Goal: Task Accomplishment & Management: Manage account settings

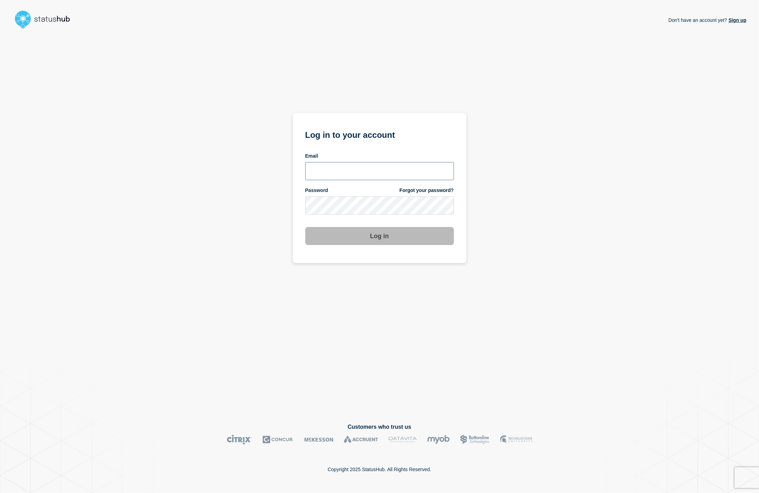
type input "[PERSON_NAME][EMAIL_ADDRESS][DOMAIN_NAME]"
drag, startPoint x: 383, startPoint y: 247, endPoint x: 383, endPoint y: 242, distance: 5.6
click at [383, 247] on section "Log in to your account Email [PERSON_NAME][EMAIL_ADDRESS][DOMAIN_NAME] Password…" at bounding box center [380, 188] width 174 height 150
click at [383, 237] on button "Log in" at bounding box center [379, 236] width 149 height 18
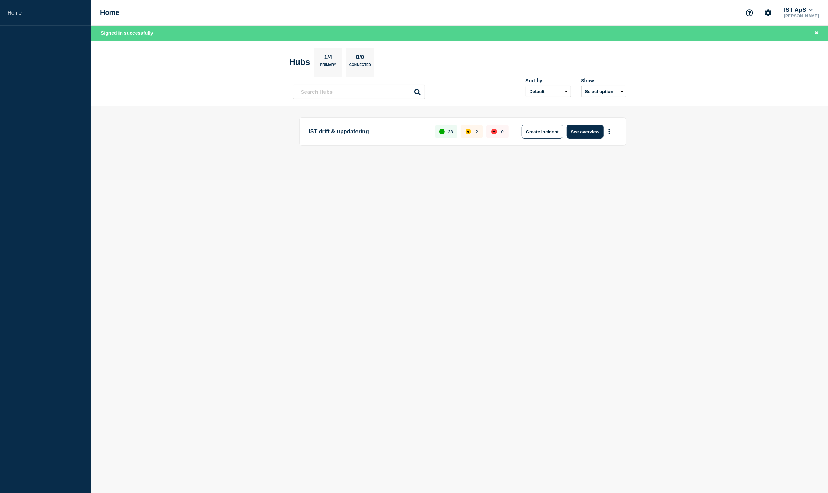
click at [330, 136] on p "IST drift & uppdatering" at bounding box center [368, 132] width 119 height 14
click at [332, 131] on p "IST drift & uppdatering" at bounding box center [368, 132] width 119 height 14
click at [342, 96] on input "text" at bounding box center [359, 92] width 132 height 14
click at [588, 132] on button "See overview" at bounding box center [585, 132] width 37 height 14
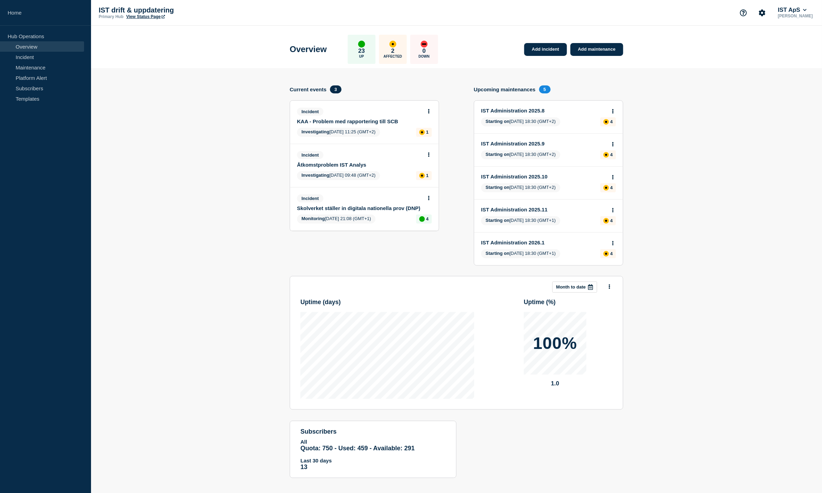
click at [380, 122] on link "KAA - Problem med rapportering till SCB" at bounding box center [359, 122] width 125 height 6
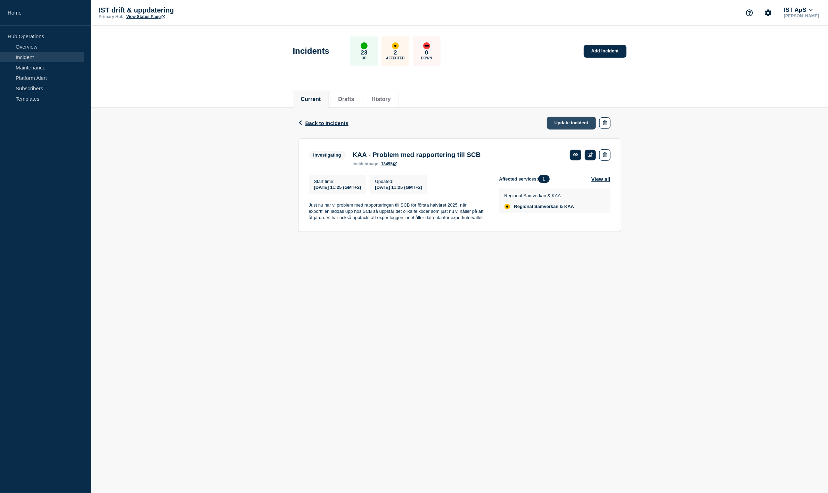
click at [581, 123] on link "Update incident" at bounding box center [571, 123] width 49 height 13
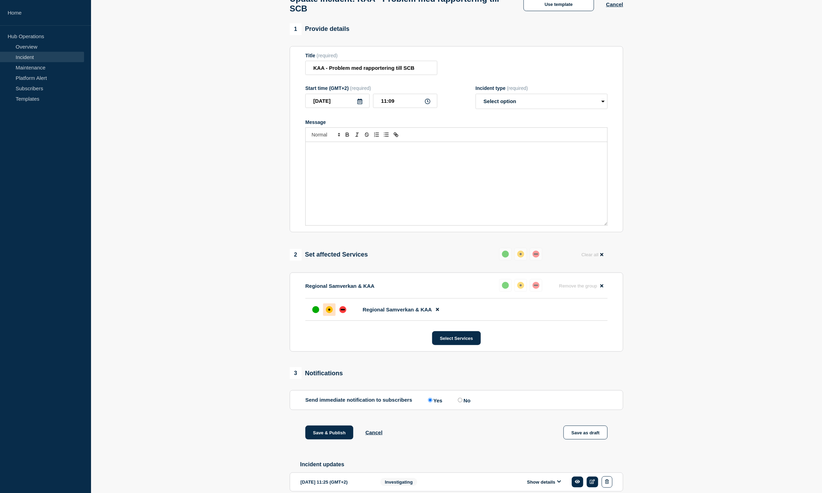
scroll to position [83, 0]
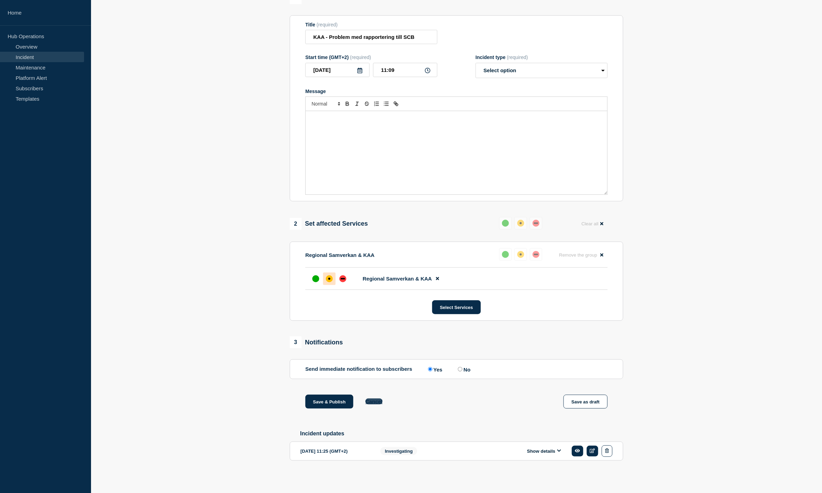
click at [369, 400] on button "Cancel" at bounding box center [374, 402] width 17 height 6
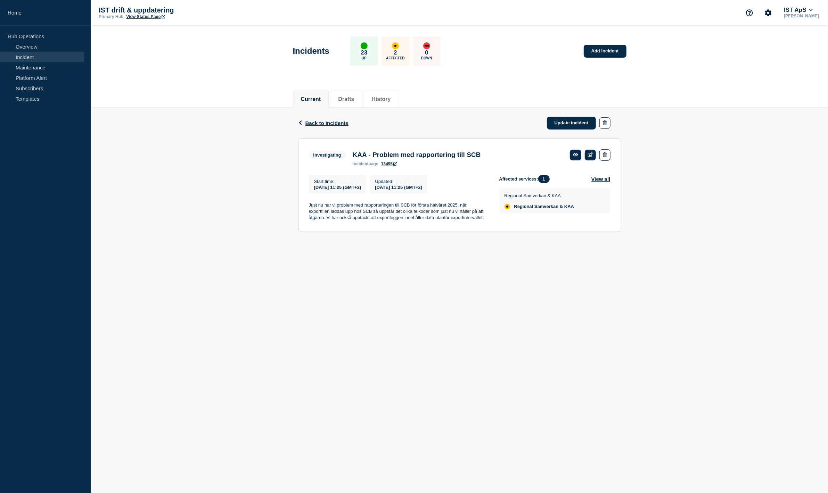
drag, startPoint x: 709, startPoint y: 201, endPoint x: 683, endPoint y: 207, distance: 27.1
click at [683, 207] on div "Back Back to Incidents Update incident Investigating KAA - Problem med rapporte…" at bounding box center [459, 175] width 737 height 135
drag, startPoint x: 683, startPoint y: 207, endPoint x: 655, endPoint y: 190, distance: 32.1
click at [683, 207] on div "Back Back to Incidents Update incident Investigating KAA - Problem med rapporte…" at bounding box center [459, 175] width 737 height 135
click at [572, 126] on link "Update incident" at bounding box center [571, 123] width 49 height 13
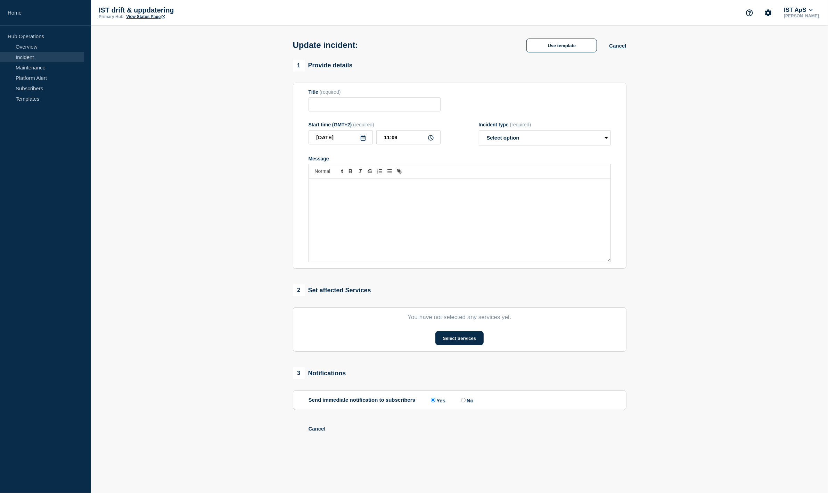
type input "KAA - Problem med rapportering till SCB"
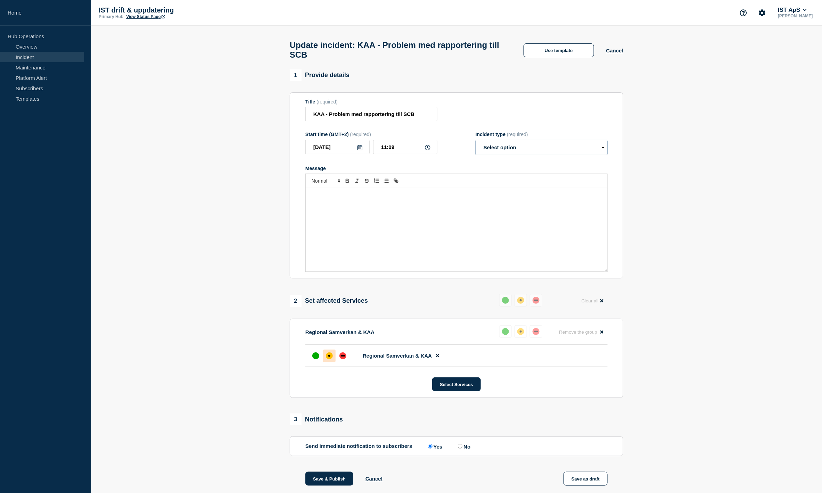
click at [564, 152] on select "Select option Investigating Identified Monitoring Resolved" at bounding box center [542, 147] width 132 height 15
drag, startPoint x: 563, startPoint y: 152, endPoint x: 572, endPoint y: 155, distance: 9.7
click at [563, 152] on select "Select option Investigating Identified Monitoring Resolved" at bounding box center [542, 147] width 132 height 15
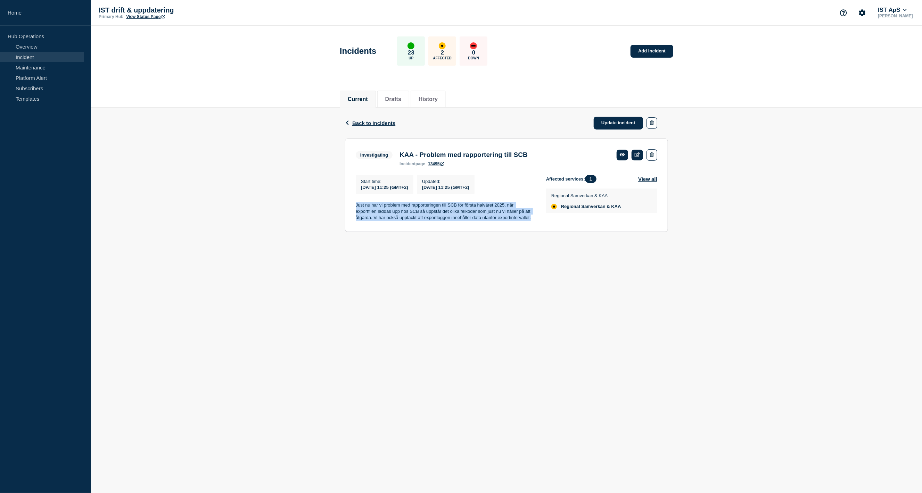
drag, startPoint x: 531, startPoint y: 221, endPoint x: 350, endPoint y: 207, distance: 181.2
click at [350, 207] on section "Investigating KAA - Problem med rapportering till SCB incident page 13495 Start…" at bounding box center [506, 185] width 323 height 93
copy p "Just nu har vi problem med rapporteringen till SCB för första halvåret 2025, nä…"
click at [617, 125] on link "Update incident" at bounding box center [618, 123] width 49 height 13
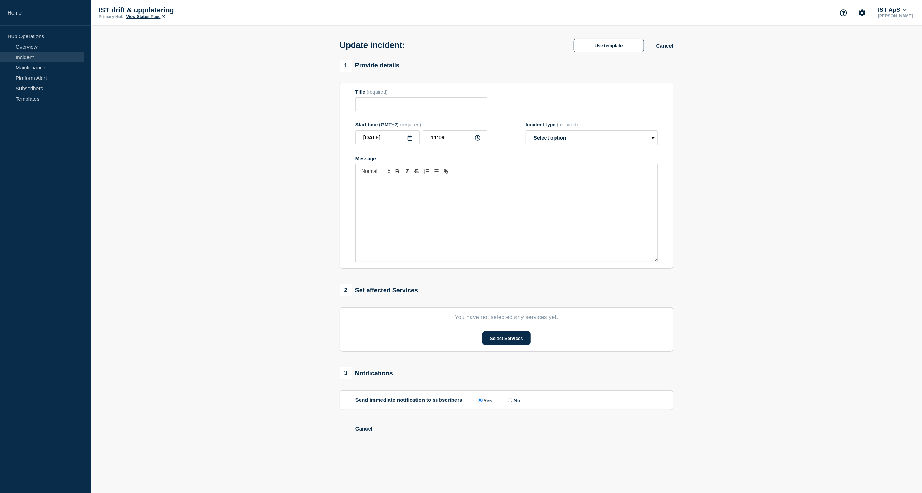
type input "KAA - Problem med rapportering till SCB"
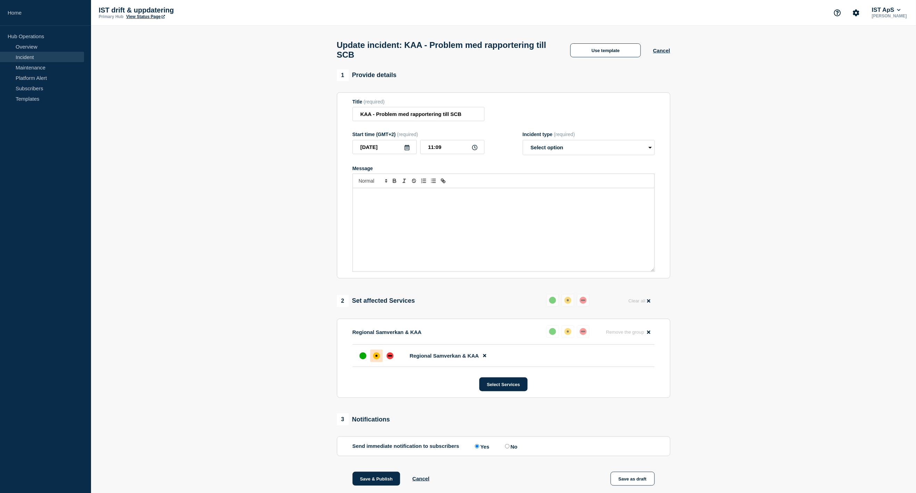
click at [445, 214] on div "Message" at bounding box center [504, 229] width 302 height 83
click at [359, 197] on p "Just nu har vi problem med rapporteringen till SCB för första halvåret 2025, nä…" at bounding box center [503, 199] width 291 height 13
click at [399, 195] on div "Just nu har vi problem med rapporteringen till SCB för första halvåret 2025, nä…" at bounding box center [504, 229] width 302 height 83
click at [381, 196] on p "Message" at bounding box center [503, 196] width 291 height 6
click at [429, 212] on p "Message" at bounding box center [503, 208] width 291 height 6
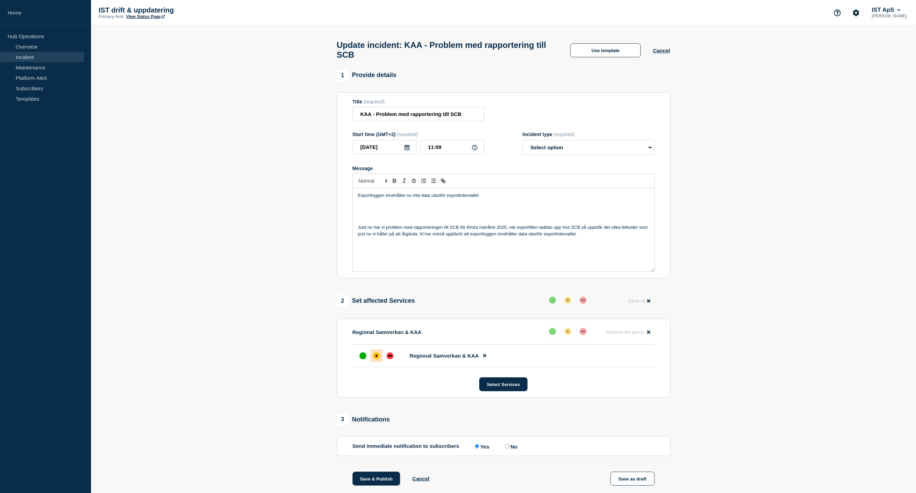
click at [423, 199] on p "Exportloggen innehåller nu inte data utanför exportintervallet" at bounding box center [503, 196] width 291 height 6
click at [478, 198] on p "Exportloggen innehåller nu inte data utanför exportintervallet" at bounding box center [503, 196] width 291 height 6
click at [506, 196] on p "Exportloggen innehåller nu inte data utanför exportintervallet" at bounding box center [503, 196] width 291 height 6
click at [386, 197] on p "Exportloggen innehåller nu inte data utanför exportintervallet." at bounding box center [503, 196] width 291 height 6
click at [533, 196] on div "Exportloggen och exportfilen innehåller nu inte data utanför exportintervallet.…" at bounding box center [504, 229] width 302 height 83
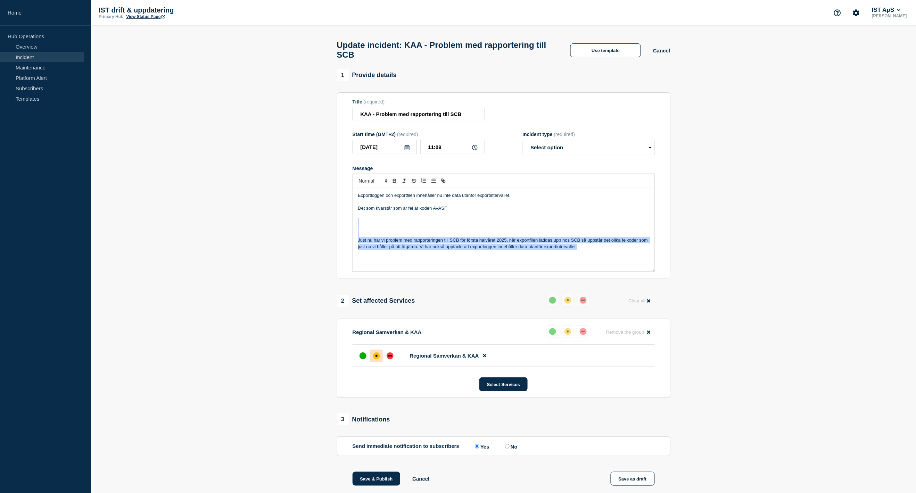
drag, startPoint x: 588, startPoint y: 254, endPoint x: 347, endPoint y: 223, distance: 243.4
click at [347, 223] on section "Title (required) KAA - Problem med rapportering till SCB Start time (GMT+2) (re…" at bounding box center [504, 185] width 334 height 187
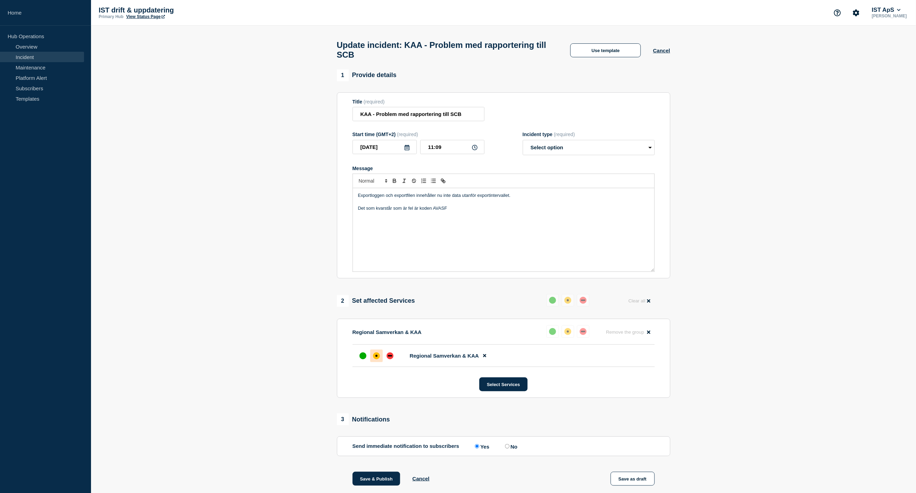
drag, startPoint x: 357, startPoint y: 210, endPoint x: 340, endPoint y: 210, distance: 17.0
click at [340, 210] on section "Title (required) KAA - Problem med rapportering till SCB Start time (GMT+2) (re…" at bounding box center [504, 185] width 334 height 187
click at [428, 211] on p "Kvarstår: Felet kring AVASF koden där dialog förs med SCB just nu." at bounding box center [503, 208] width 291 height 6
click at [503, 211] on p "Kvarstår: Felet kring AVASF koden vid uppladdning av filen hos SCB, där dialog …" at bounding box center [503, 208] width 291 height 6
drag, startPoint x: 503, startPoint y: 211, endPoint x: 507, endPoint y: 211, distance: 4.2
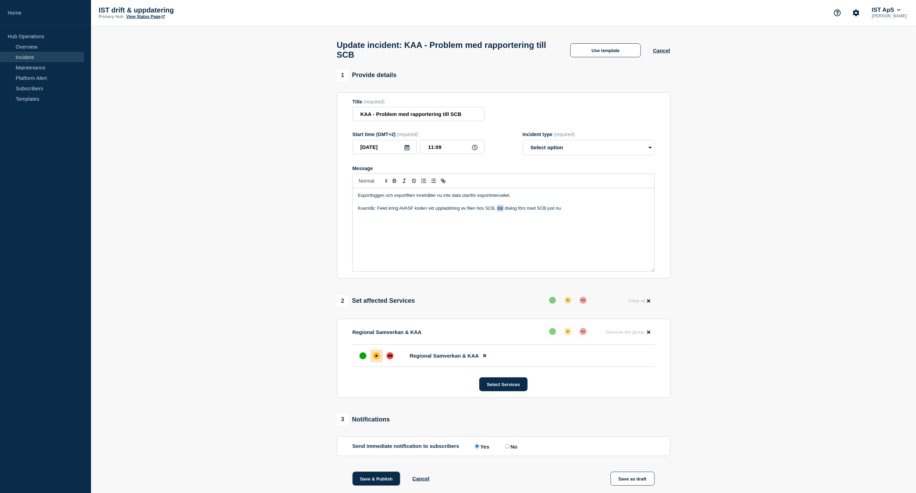
click at [503, 211] on p "Kvarstår: Felet kring AVASF koden vid uppladdning av filen hos SCB, där dialog …" at bounding box center [503, 208] width 291 height 6
click at [578, 211] on p "Kvarstår: Felet kring AVASF koden vid uppladdning av filen hos SCB, dialog förs…" at bounding box center [503, 208] width 291 height 6
click at [628, 211] on p "Kvarstår: Felet kring AVASF koden vid uppladdning av filen hos SCB, dialog förs…" at bounding box center [503, 208] width 291 height 6
copy p "utrett"
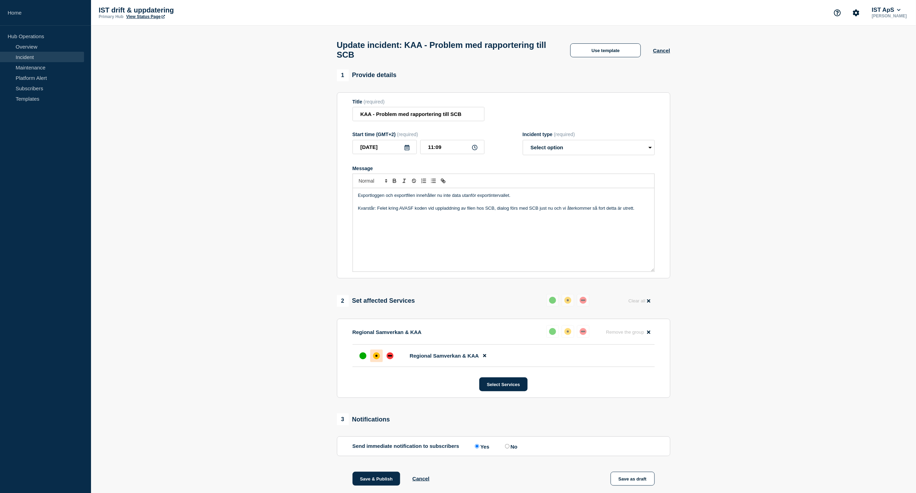
click at [593, 211] on p "Kvarstår: Felet kring AVASF koden vid uppladdning av filen hos SCB, dialog förs…" at bounding box center [503, 208] width 291 height 6
click at [647, 225] on p "Message" at bounding box center [503, 221] width 291 height 6
click at [640, 210] on p "Kvarstår: Felet kring AVASF koden vid uppladdning av filen hos SCB, dialog förs…" at bounding box center [503, 208] width 291 height 6
click at [582, 154] on select "Select option Investigating Identified Monitoring Resolved" at bounding box center [589, 147] width 132 height 15
drag, startPoint x: 631, startPoint y: 223, endPoint x: 636, endPoint y: 221, distance: 5.0
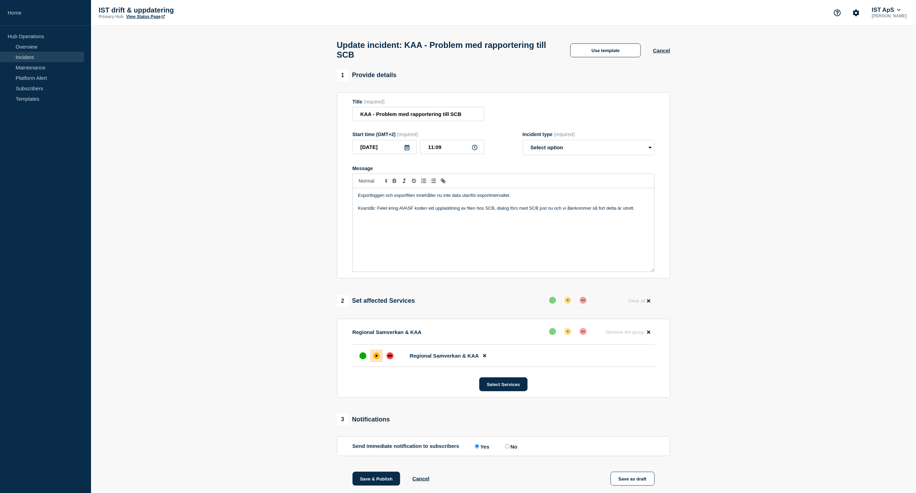
click at [632, 223] on p "Message" at bounding box center [503, 221] width 291 height 6
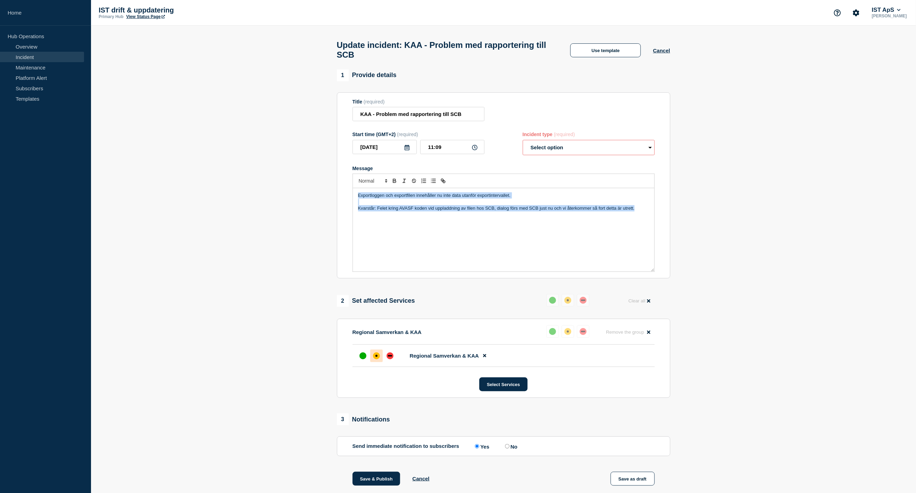
drag, startPoint x: 546, startPoint y: 201, endPoint x: 188, endPoint y: 156, distance: 360.8
click at [188, 156] on section "1 Provide details Title (required) KAA - Problem med rapportering till SCB Star…" at bounding box center [503, 315] width 825 height 491
copy div "Exportloggen och exportfilen innehåller nu inte data utanför exportintervallet.…"
click at [571, 150] on select "Select option Investigating Identified Monitoring Resolved" at bounding box center [589, 147] width 132 height 15
select select "investigating"
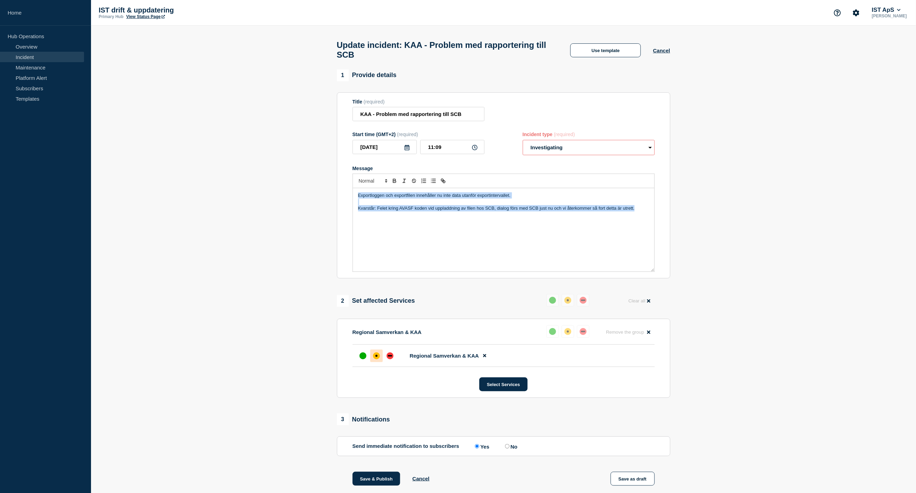
click at [523, 144] on select "Select option Investigating Identified Monitoring Resolved" at bounding box center [589, 147] width 132 height 15
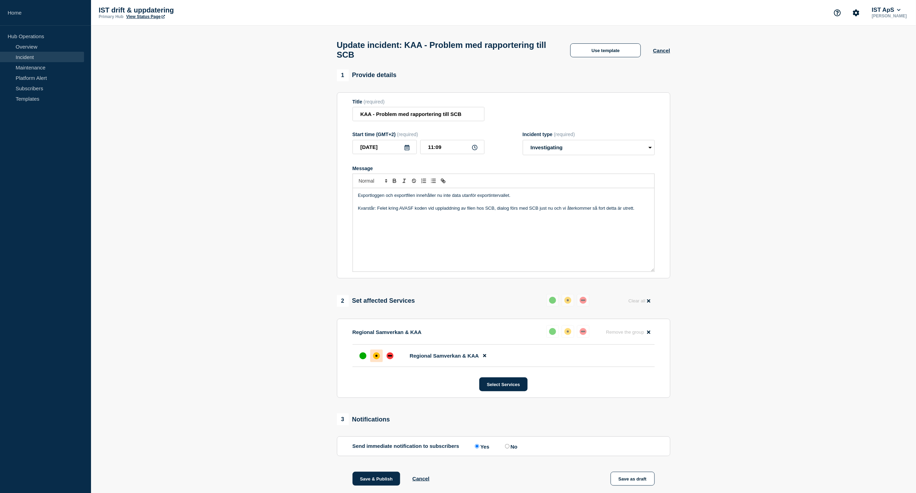
click at [759, 179] on section "1 Provide details Title (required) KAA - Problem med rapportering till SCB Star…" at bounding box center [503, 315] width 825 height 491
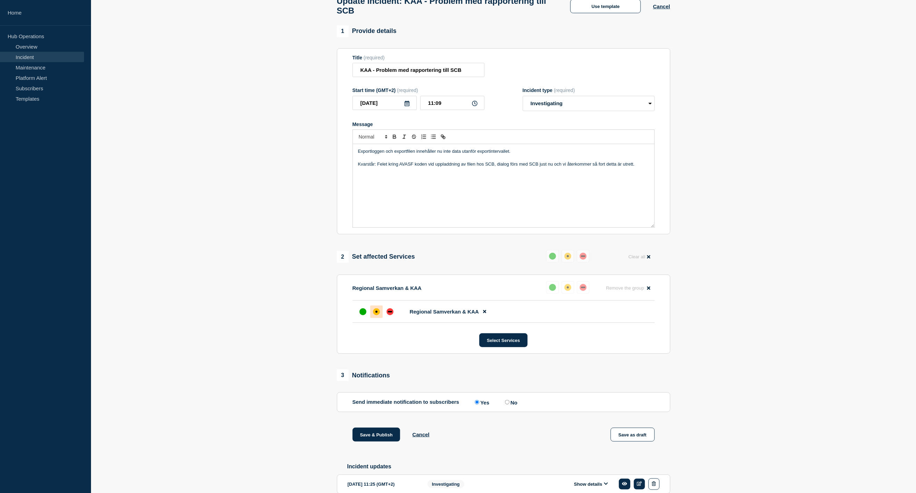
scroll to position [83, 0]
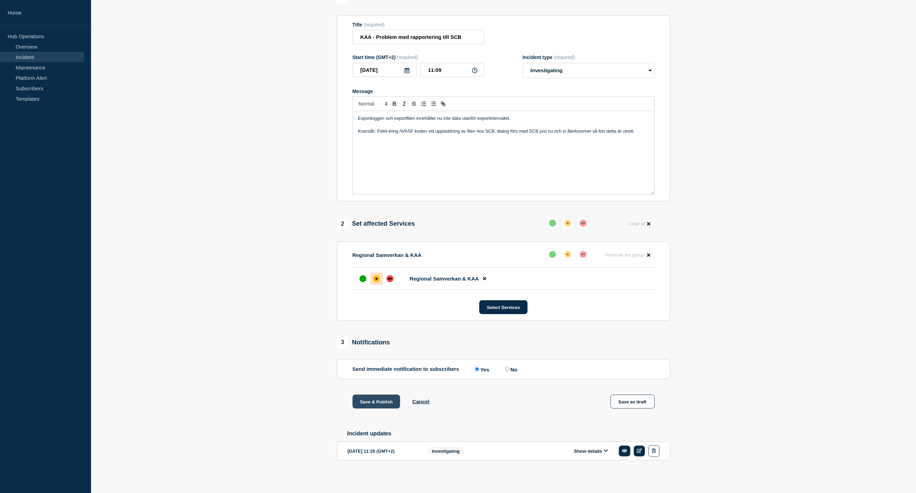
click at [383, 400] on button "Save & Publish" at bounding box center [377, 402] width 48 height 14
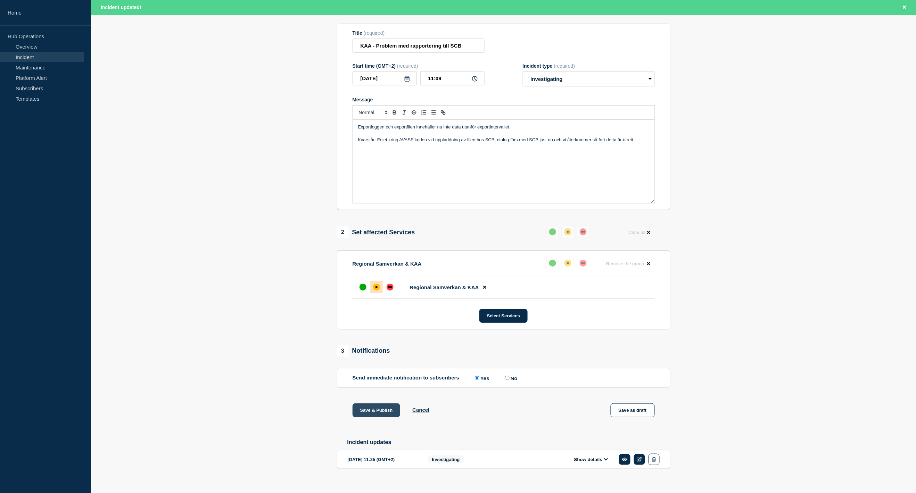
scroll to position [98, 0]
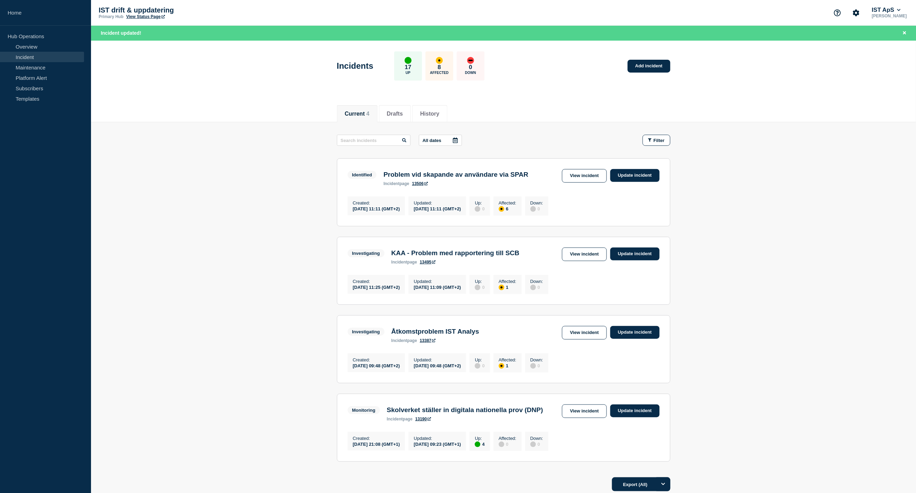
click at [483, 249] on section "Investigating KAA - Problem med rapportering till SCB incident page 13495 View …" at bounding box center [504, 271] width 334 height 68
click at [482, 256] on h3 "KAA - Problem med rapportering till SCB" at bounding box center [456, 254] width 128 height 8
click at [569, 259] on link "View incident" at bounding box center [584, 255] width 45 height 14
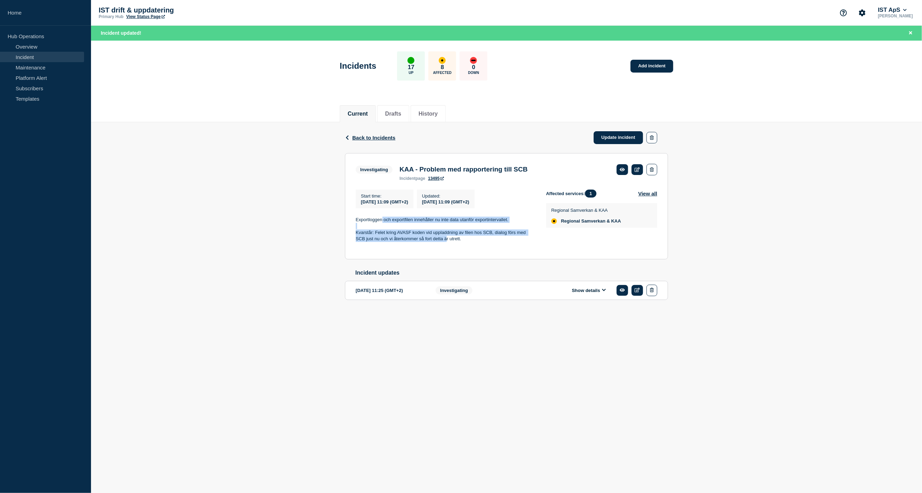
drag, startPoint x: 383, startPoint y: 220, endPoint x: 446, endPoint y: 241, distance: 66.2
click at [446, 241] on div "Exportloggen och exportfilen innehåller nu inte data utanför exportintervallet.…" at bounding box center [445, 233] width 179 height 32
click at [446, 241] on p "Kvarstår: Felet kring AVASF koden vid uppladdning av filen hos SCB, dialog förs…" at bounding box center [445, 236] width 179 height 13
drag, startPoint x: 425, startPoint y: 217, endPoint x: 461, endPoint y: 253, distance: 51.4
click at [457, 249] on p at bounding box center [445, 246] width 179 height 6
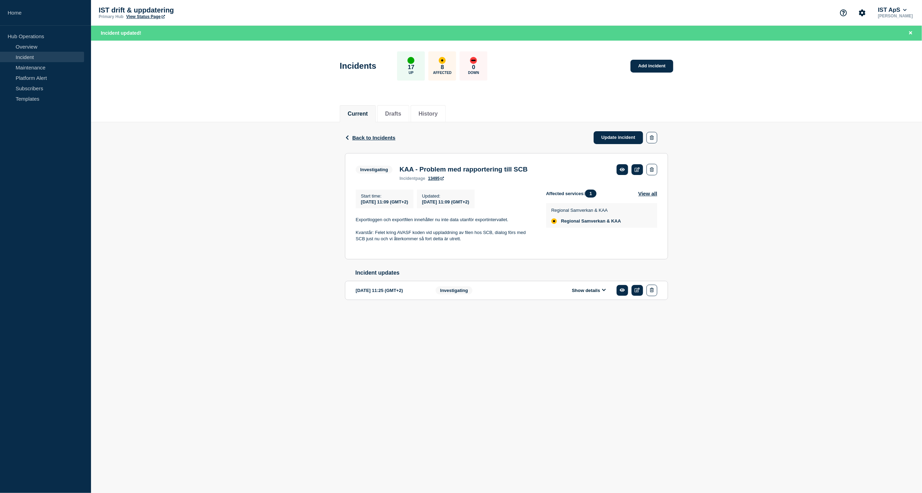
drag, startPoint x: 461, startPoint y: 253, endPoint x: 409, endPoint y: 228, distance: 57.7
click at [461, 253] on section "Investigating KAA - Problem med rapportering till SCB incident page 13495 Start…" at bounding box center [506, 206] width 323 height 106
click at [448, 247] on div "Exportloggen och exportfilen innehåller nu inte data utanför exportintervallet.…" at bounding box center [445, 233] width 179 height 32
click at [457, 249] on p at bounding box center [445, 246] width 179 height 6
click at [480, 229] on p at bounding box center [445, 226] width 179 height 6
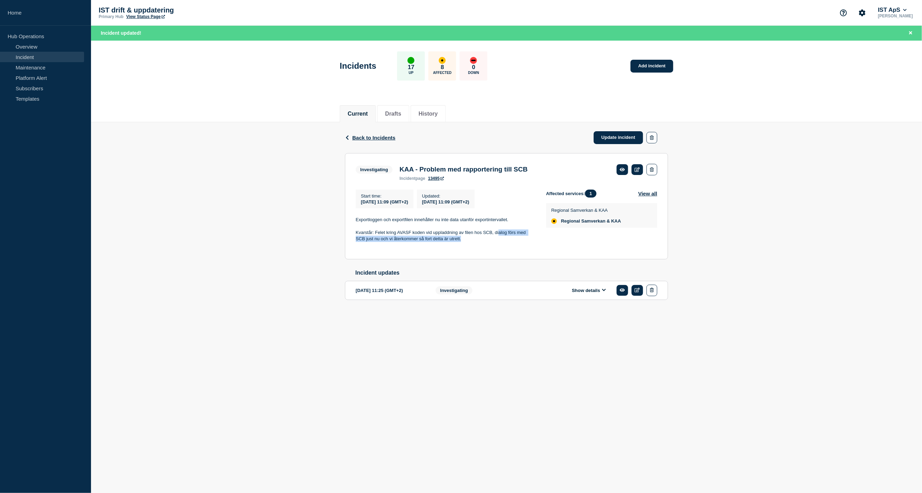
drag, startPoint x: 457, startPoint y: 218, endPoint x: 486, endPoint y: 245, distance: 39.6
click at [486, 245] on div "Exportloggen och exportfilen innehåller nu inte data utanför exportintervallet.…" at bounding box center [445, 233] width 179 height 32
click at [486, 245] on p at bounding box center [445, 246] width 179 height 6
drag, startPoint x: 402, startPoint y: 221, endPoint x: 480, endPoint y: 236, distance: 80.0
click at [480, 236] on div "Exportloggen och exportfilen innehåller nu inte data utanför exportintervallet.…" at bounding box center [445, 233] width 179 height 32
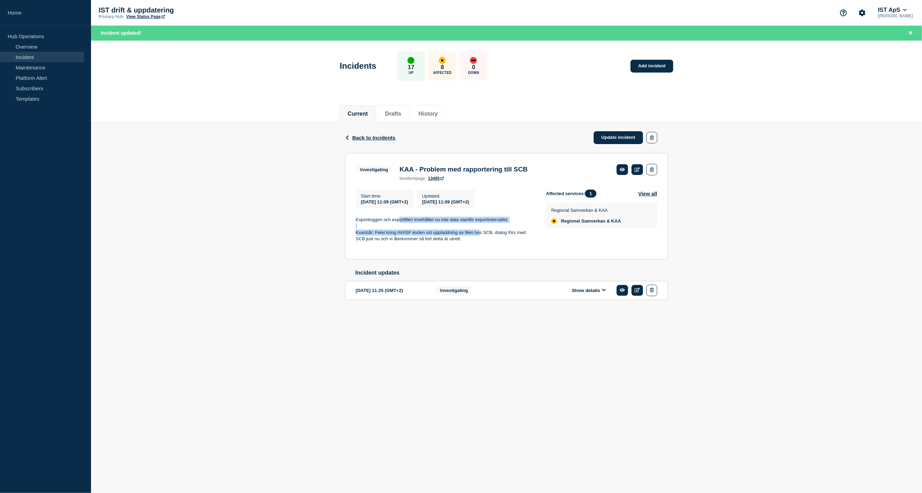
click at [476, 236] on p "Kvarstår: Felet kring AVASF koden vid uppladdning av filen hos SCB, dialog förs…" at bounding box center [445, 236] width 179 height 13
drag, startPoint x: 453, startPoint y: 230, endPoint x: 471, endPoint y: 233, distance: 17.9
click at [470, 233] on div "Exportloggen och exportfilen innehåller nu inte data utanför exportintervallet.…" at bounding box center [445, 233] width 179 height 32
click at [471, 233] on p "Kvarstår: Felet kring AVASF koden vid uppladdning av filen hos SCB, dialog förs…" at bounding box center [445, 236] width 179 height 13
